Goal: Check status: Check status

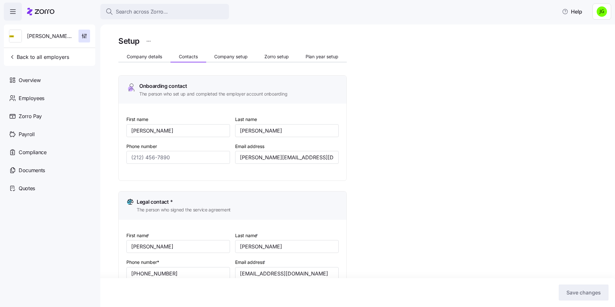
scroll to position [99, 0]
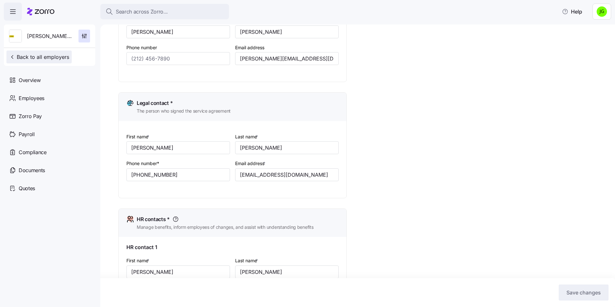
click at [41, 57] on span "Back to all employers" at bounding box center [39, 57] width 60 height 8
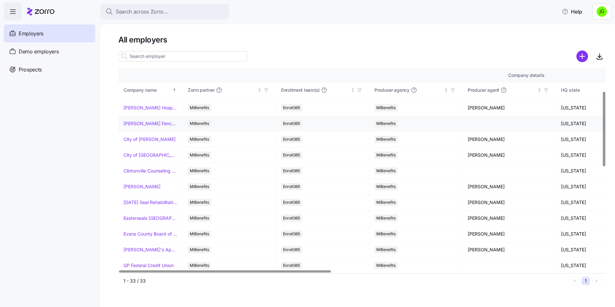
scroll to position [64, 0]
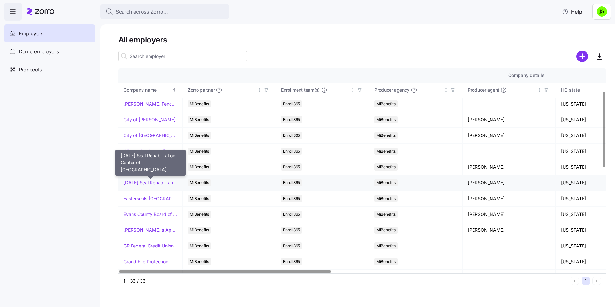
click at [152, 183] on link "[DATE] Seal Rehabilitation Center of [GEOGRAPHIC_DATA]" at bounding box center [151, 183] width 54 height 6
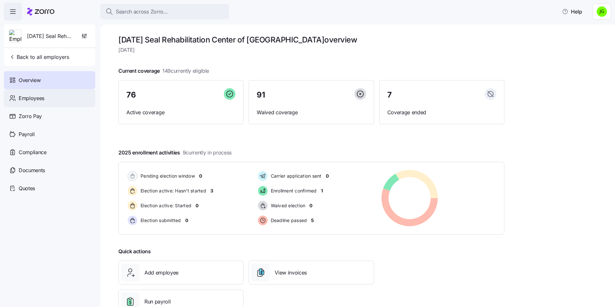
click at [23, 98] on span "Employees" at bounding box center [32, 98] width 26 height 8
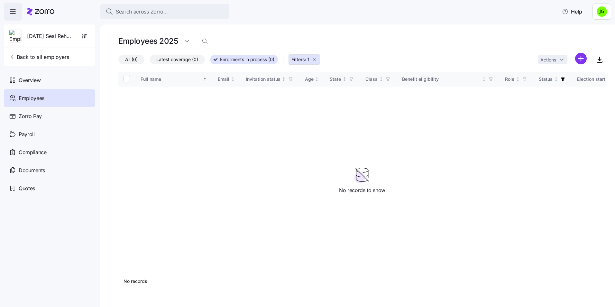
click at [39, 97] on span "Employees" at bounding box center [32, 98] width 26 height 8
click at [30, 53] on button "Back to all employers" at bounding box center [38, 57] width 65 height 13
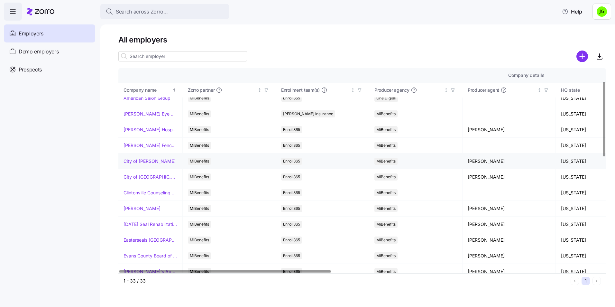
scroll to position [64, 0]
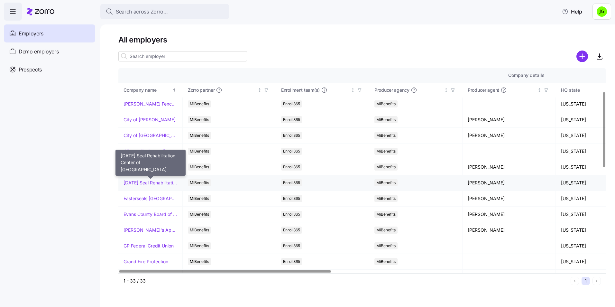
click at [157, 181] on link "[DATE] Seal Rehabilitation Center of [GEOGRAPHIC_DATA]" at bounding box center [151, 183] width 54 height 6
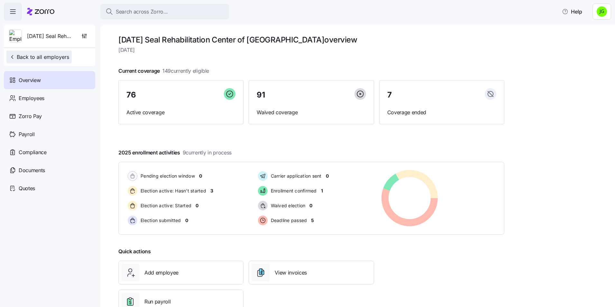
click at [31, 57] on span "Back to all employers" at bounding box center [39, 57] width 60 height 8
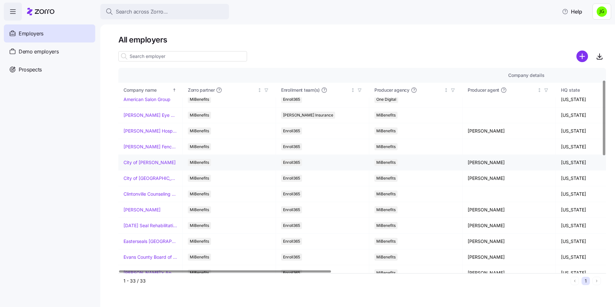
scroll to position [32, 0]
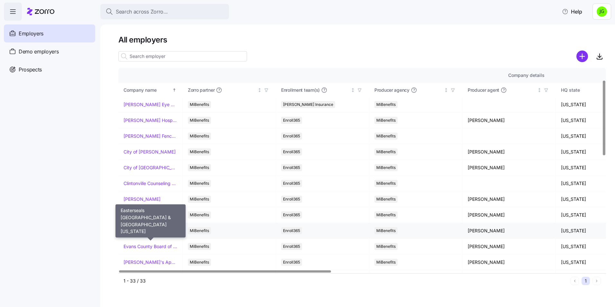
click at [155, 231] on link "Easterseals [GEOGRAPHIC_DATA] & [GEOGRAPHIC_DATA][US_STATE]" at bounding box center [151, 231] width 54 height 6
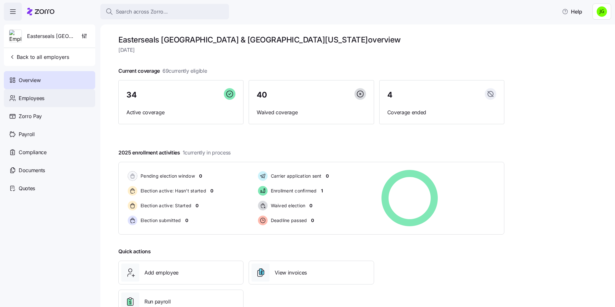
click at [39, 97] on span "Employees" at bounding box center [32, 98] width 26 height 8
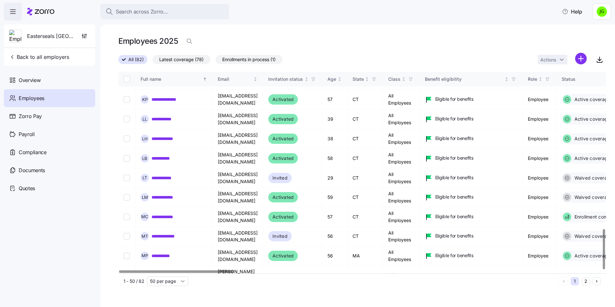
scroll to position [791, 0]
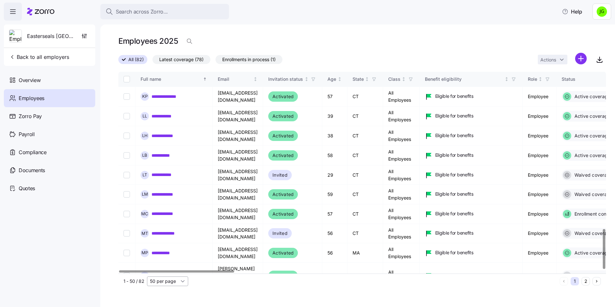
click at [186, 283] on input "50 per page" at bounding box center [167, 281] width 41 height 10
click at [168, 260] on span "100 per page" at bounding box center [166, 256] width 28 height 7
click at [168, 289] on td "**********" at bounding box center [173, 298] width 77 height 19
type input "100 per page"
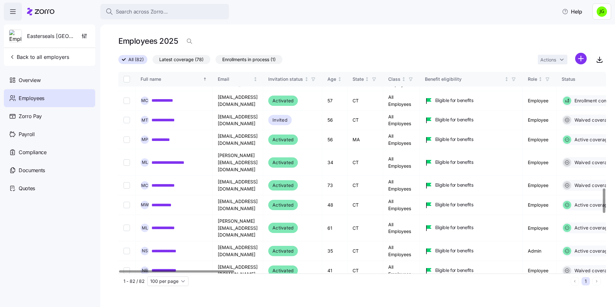
scroll to position [887, 0]
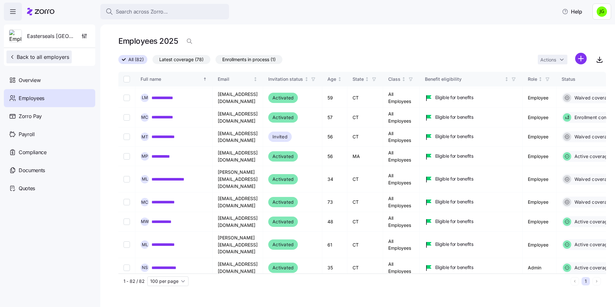
click at [10, 59] on icon "button" at bounding box center [12, 57] width 6 height 6
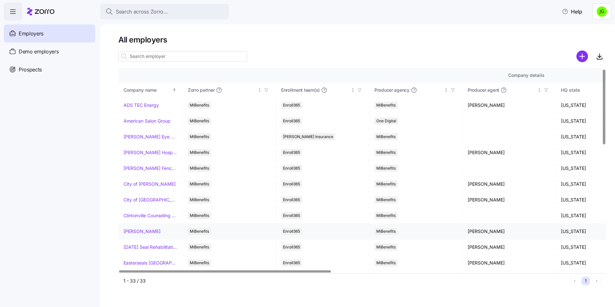
scroll to position [32, 0]
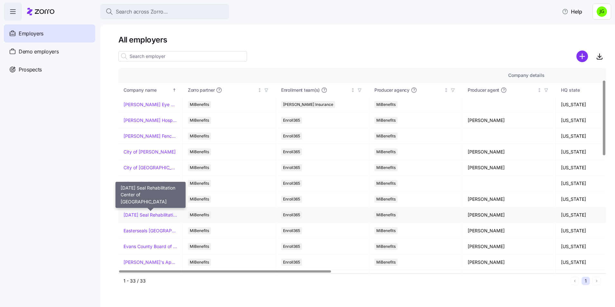
click at [163, 216] on link "[DATE] Seal Rehabilitation Center of [GEOGRAPHIC_DATA]" at bounding box center [151, 215] width 54 height 6
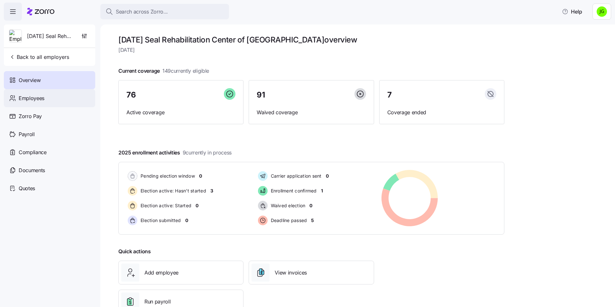
click at [37, 98] on span "Employees" at bounding box center [32, 98] width 26 height 8
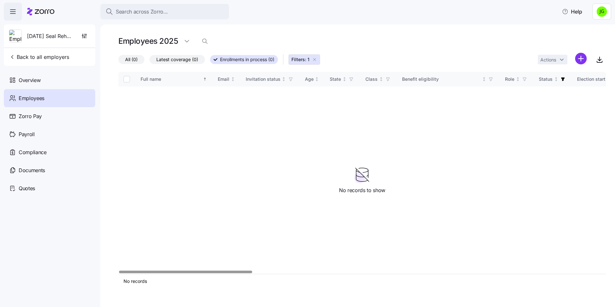
click at [315, 60] on icon "button" at bounding box center [314, 59] width 5 height 5
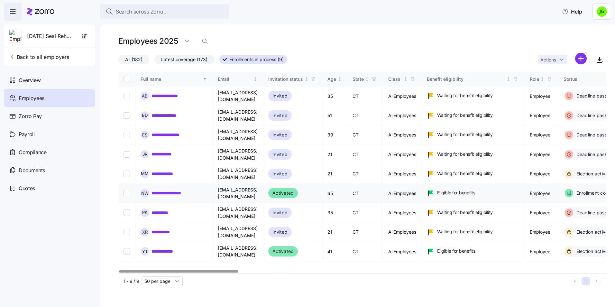
click at [181, 190] on link "**********" at bounding box center [171, 193] width 38 height 6
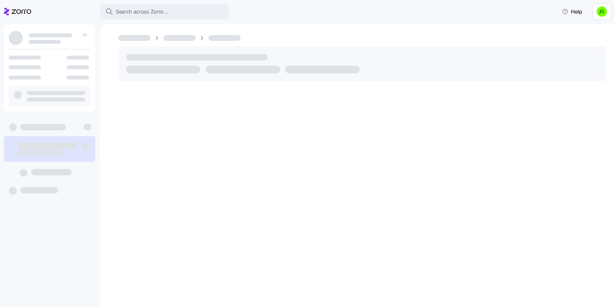
click at [170, 177] on div at bounding box center [357, 165] width 515 height 283
